Goal: Task Accomplishment & Management: Complete application form

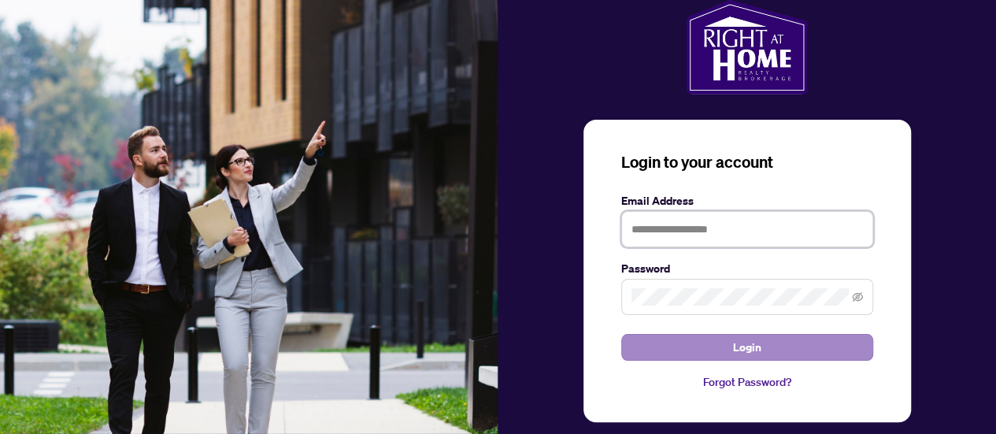
type input "**********"
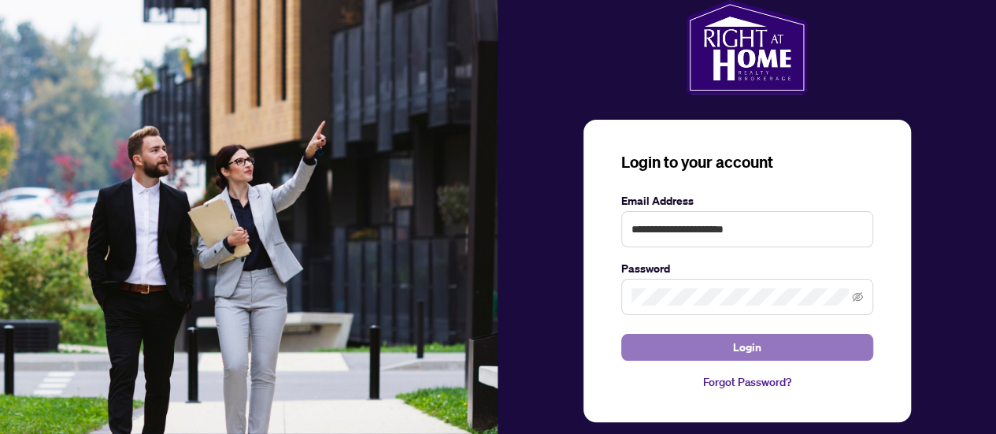
click at [740, 344] on span "Login" at bounding box center [747, 347] width 28 height 25
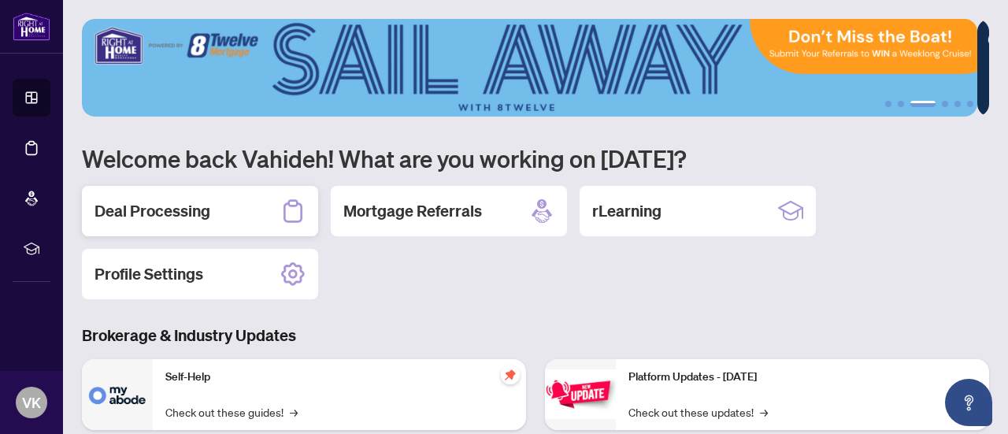
click at [131, 209] on h2 "Deal Processing" at bounding box center [152, 211] width 116 height 22
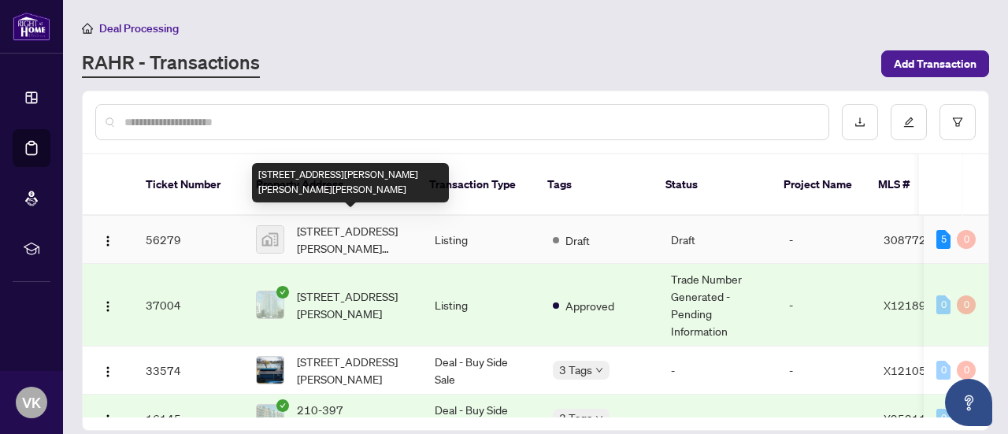
click at [315, 226] on span "[STREET_ADDRESS][PERSON_NAME][PERSON_NAME][PERSON_NAME]" at bounding box center [353, 239] width 113 height 35
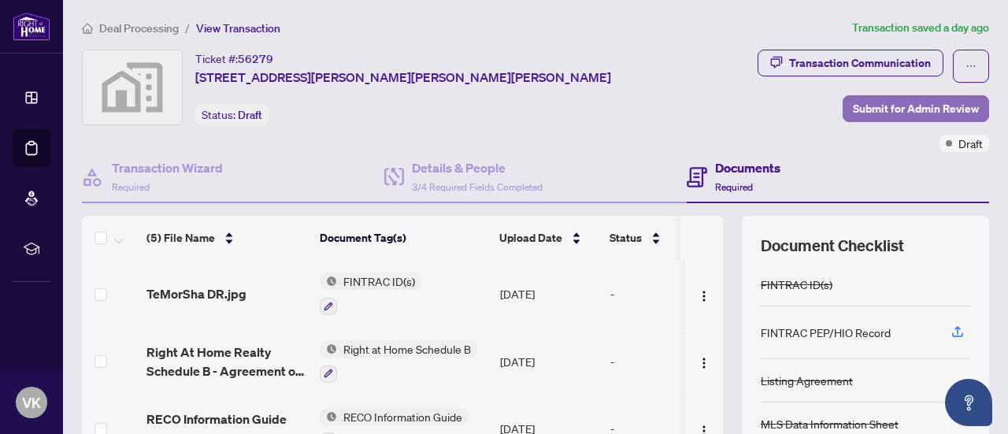
click at [886, 108] on span "Submit for Admin Review" at bounding box center [915, 108] width 126 height 25
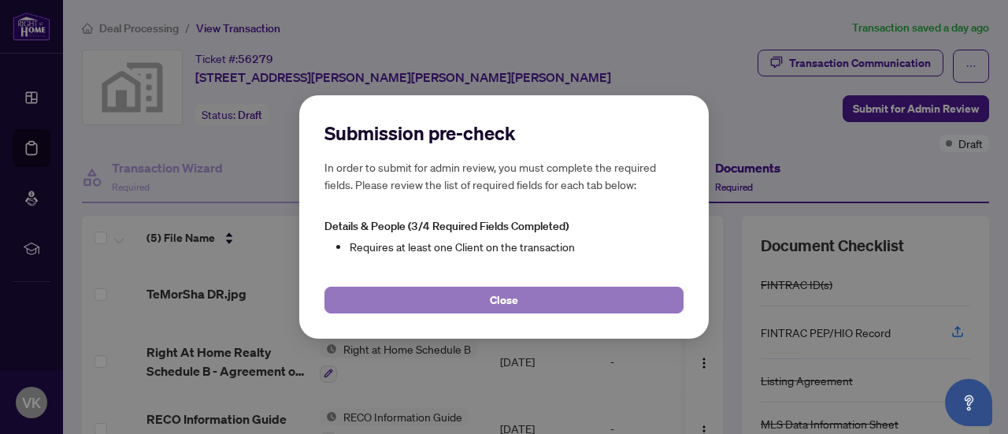
click at [497, 297] on span "Close" at bounding box center [504, 299] width 28 height 25
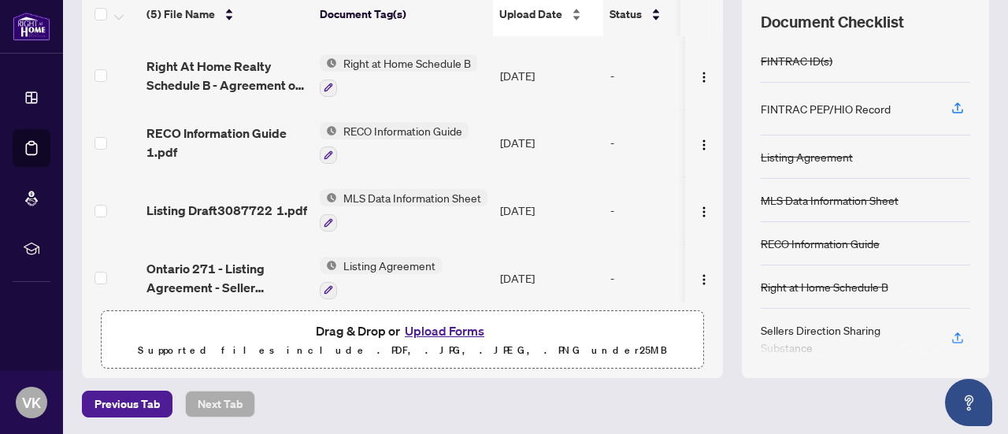
scroll to position [74, 0]
